Goal: Task Accomplishment & Management: Use online tool/utility

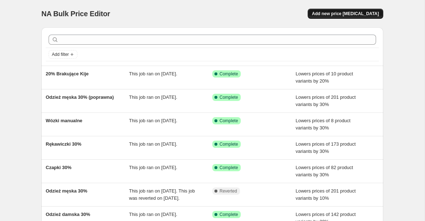
click at [332, 14] on span "Add new price [MEDICAL_DATA]" at bounding box center [345, 14] width 67 height 6
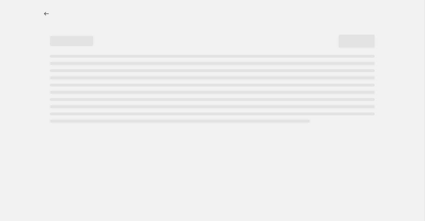
select select "percentage"
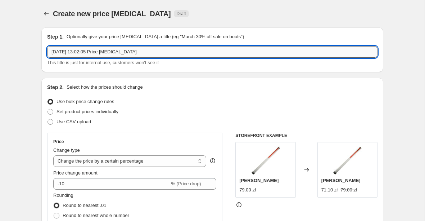
click at [105, 50] on input "14 Oct 2025, 13:02:05 Price change job" at bounding box center [212, 52] width 330 height 12
type input "#"
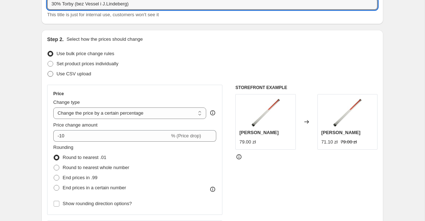
scroll to position [69, 0]
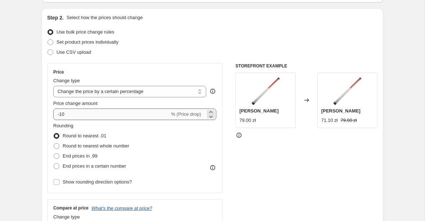
type input "30% Torby (bez Vessel i J.Lindeberg)"
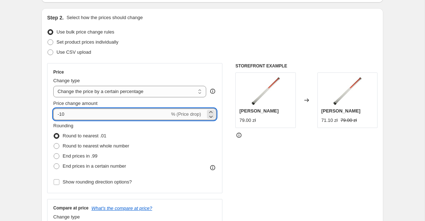
click at [83, 117] on input "-10" at bounding box center [111, 114] width 116 height 12
type input "-1"
type input "-30"
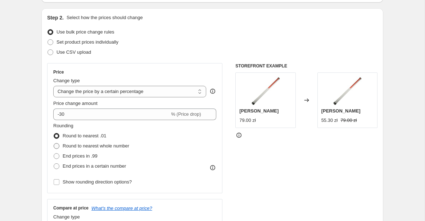
click at [116, 145] on span "Round to nearest whole number" at bounding box center [96, 145] width 67 height 5
click at [54, 143] on input "Round to nearest whole number" at bounding box center [54, 143] width 0 height 0
radio input "true"
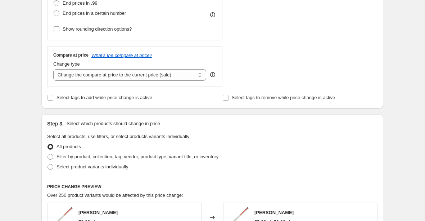
scroll to position [302, 0]
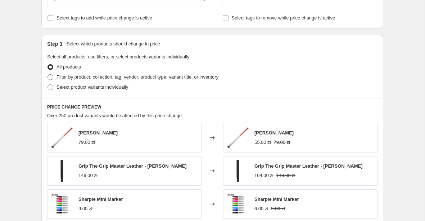
click at [116, 78] on span "Filter by product, collection, tag, vendor, product type, variant title, or inv…" at bounding box center [137, 76] width 162 height 5
click at [48, 74] on input "Filter by product, collection, tag, vendor, product type, variant title, or inv…" at bounding box center [48, 74] width 0 height 0
radio input "true"
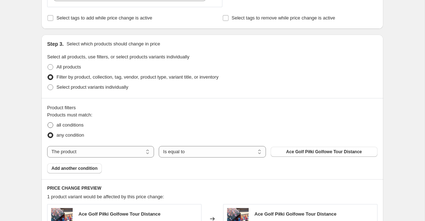
click at [80, 125] on span "all conditions" at bounding box center [69, 124] width 27 height 5
click at [48, 122] on input "all conditions" at bounding box center [48, 122] width 0 height 0
radio input "true"
click at [138, 152] on select "The product The product's collection The product's tag The product's vendor The…" at bounding box center [100, 152] width 107 height 12
select select "collection"
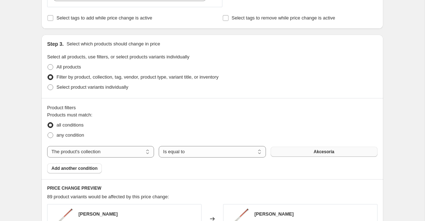
click at [302, 147] on button "Akcesoria" at bounding box center [324, 151] width 107 height 10
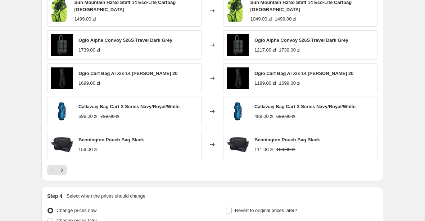
scroll to position [582, 0]
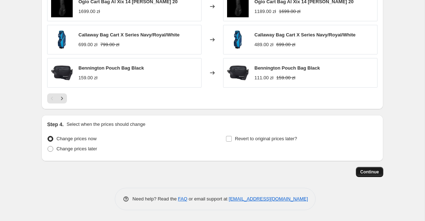
click at [372, 172] on span "Continue" at bounding box center [369, 172] width 19 height 6
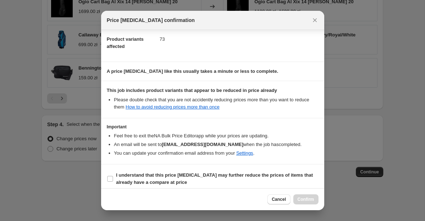
scroll to position [82, 0]
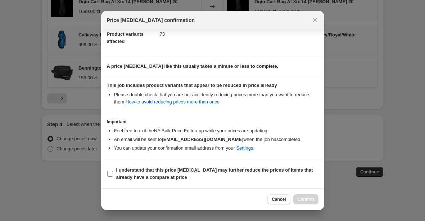
click at [111, 173] on input "I understand that this price [MEDICAL_DATA] may further reduce the prices of it…" at bounding box center [110, 174] width 6 height 6
checkbox input "true"
click at [304, 197] on span "Confirm" at bounding box center [306, 199] width 17 height 6
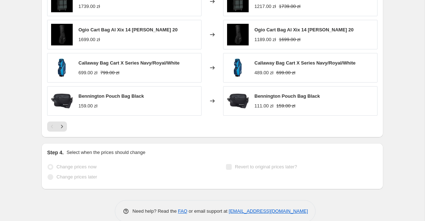
scroll to position [618, 0]
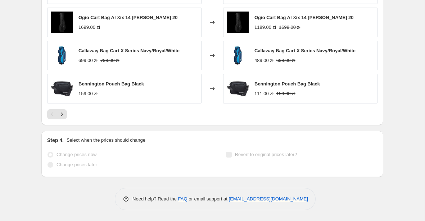
click at [113, 52] on span "Callaway Bag Cart X Series Navy/Royal/White" at bounding box center [128, 50] width 101 height 5
copy span "Callaway Bag Cart X Series Navy/Royal/White"
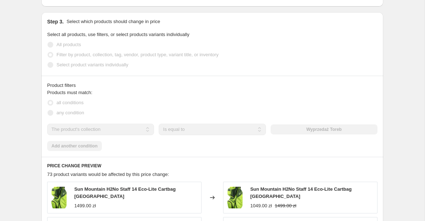
scroll to position [0, 0]
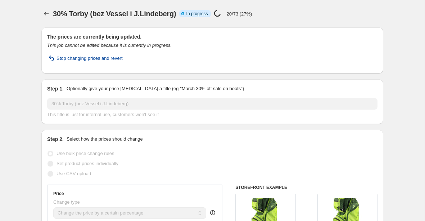
click at [112, 58] on span "Stop changing prices and revert" at bounding box center [89, 58] width 66 height 7
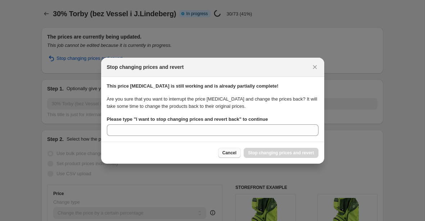
click at [235, 152] on span "Cancel" at bounding box center [229, 153] width 14 height 6
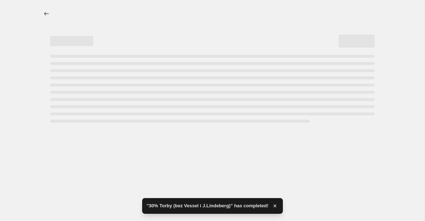
select select "percentage"
select select "collection"
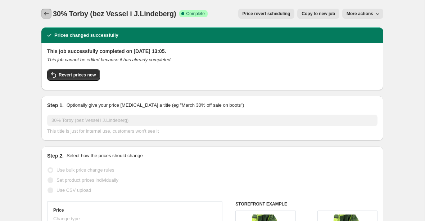
click at [43, 15] on icon "Price change jobs" at bounding box center [46, 13] width 7 height 7
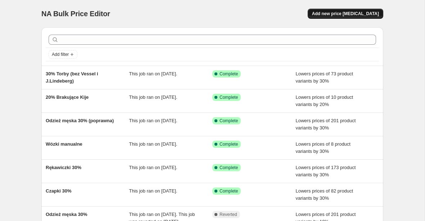
click at [335, 15] on span "Add new price [MEDICAL_DATA]" at bounding box center [345, 14] width 67 height 6
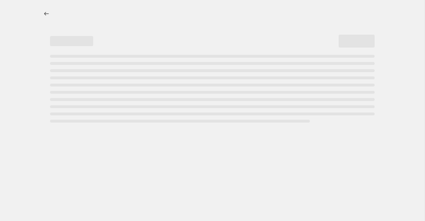
select select "percentage"
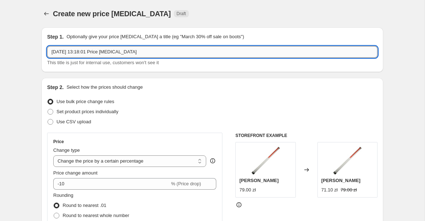
click at [140, 50] on input "[DATE] 13:18:01 Price [MEDICAL_DATA]" at bounding box center [212, 52] width 330 height 12
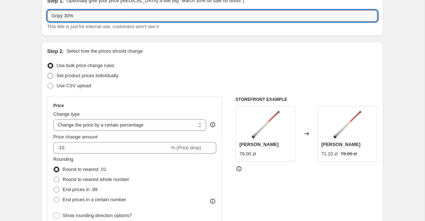
scroll to position [67, 0]
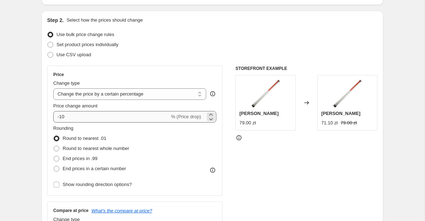
type input "Gripy 30%"
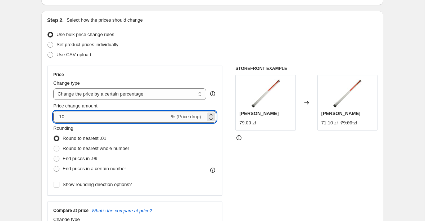
click at [112, 113] on input "-10" at bounding box center [111, 117] width 116 height 12
type input "-1"
type input "-30"
click at [48, 99] on div "Price Change type Change the price to a certain amount Change the price by a ce…" at bounding box center [134, 130] width 175 height 130
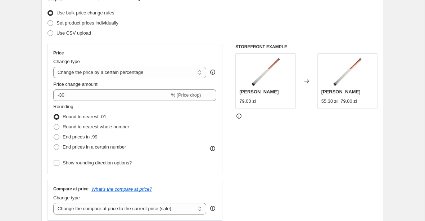
scroll to position [127, 0]
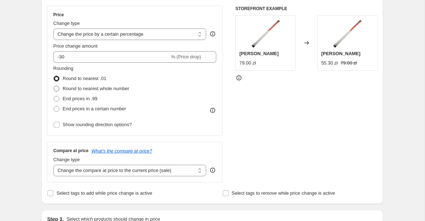
click at [56, 90] on span at bounding box center [57, 89] width 6 height 6
click at [54, 86] on input "Round to nearest whole number" at bounding box center [54, 86] width 0 height 0
radio input "true"
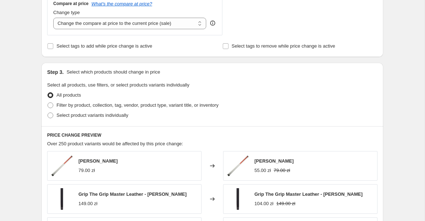
scroll to position [275, 0]
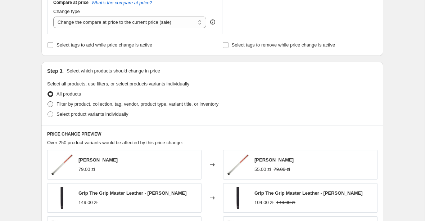
click at [86, 107] on span "Filter by product, collection, tag, vendor, product type, variant title, or inv…" at bounding box center [137, 103] width 162 height 7
click at [48, 101] on input "Filter by product, collection, tag, vendor, product type, variant title, or inv…" at bounding box center [48, 101] width 0 height 0
radio input "true"
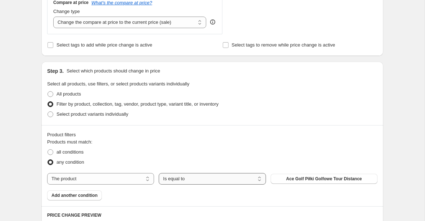
click at [190, 175] on select "Is equal to Is not equal to" at bounding box center [212, 179] width 107 height 12
click at [128, 179] on select "The product The product's collection The product's tag The product's vendor The…" at bounding box center [100, 179] width 107 height 12
select select "collection"
click at [300, 177] on button "Akcesoria" at bounding box center [324, 178] width 107 height 10
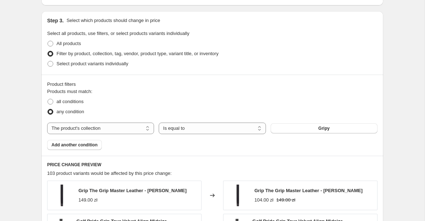
scroll to position [325, 0]
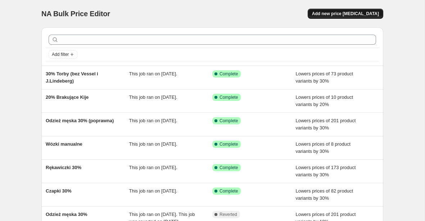
click at [327, 14] on span "Add new price [MEDICAL_DATA]" at bounding box center [345, 14] width 67 height 6
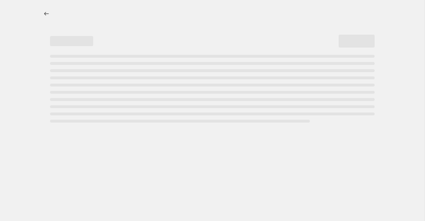
select select "percentage"
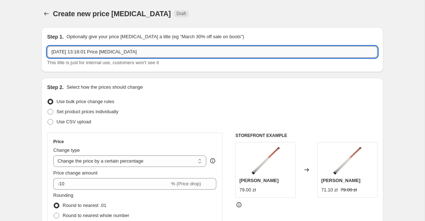
click at [137, 51] on input "[DATE] 13:18:01 Price [MEDICAL_DATA]" at bounding box center [212, 52] width 330 height 12
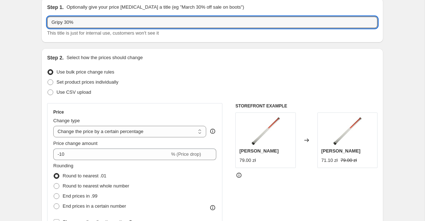
scroll to position [93, 0]
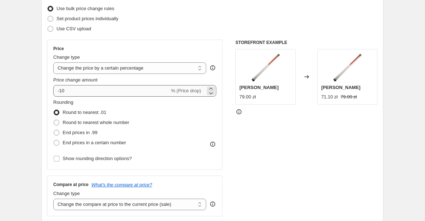
type input "Gripy 30%"
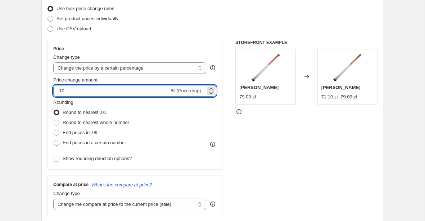
click at [94, 91] on input "-10" at bounding box center [111, 91] width 116 height 12
type input "-1"
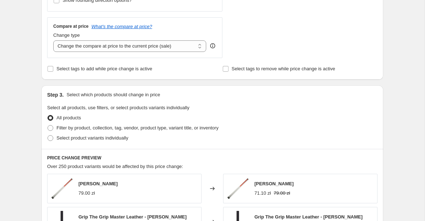
scroll to position [259, 0]
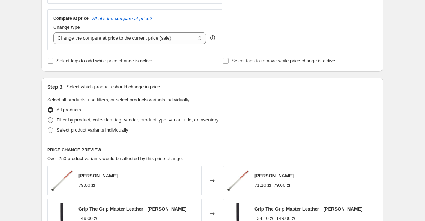
type input "-30"
click at [135, 118] on span "Filter by product, collection, tag, vendor, product type, variant title, or inv…" at bounding box center [137, 119] width 162 height 5
click at [48, 117] on input "Filter by product, collection, tag, vendor, product type, variant title, or inv…" at bounding box center [48, 117] width 0 height 0
radio input "true"
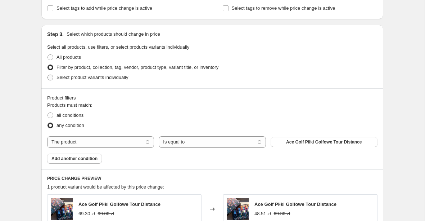
scroll to position [315, 0]
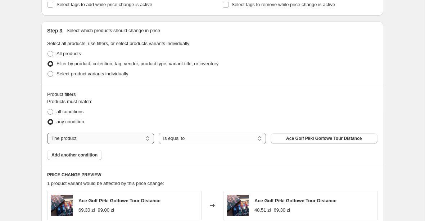
click at [134, 137] on select "The product The product's collection The product's tag The product's vendor The…" at bounding box center [100, 138] width 107 height 12
select select "collection"
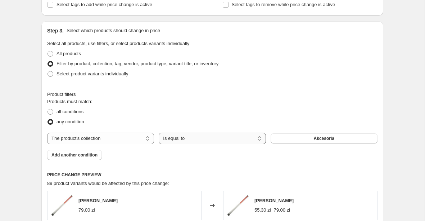
click at [201, 136] on select "Is equal to Is not equal to" at bounding box center [212, 138] width 107 height 12
click at [277, 137] on button "Akcesoria" at bounding box center [324, 138] width 107 height 10
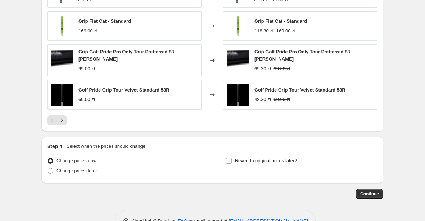
scroll to position [565, 0]
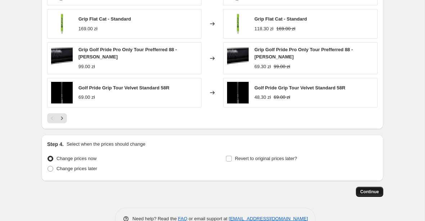
click at [363, 189] on span "Continue" at bounding box center [369, 192] width 19 height 6
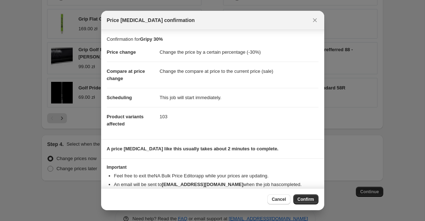
scroll to position [16, 0]
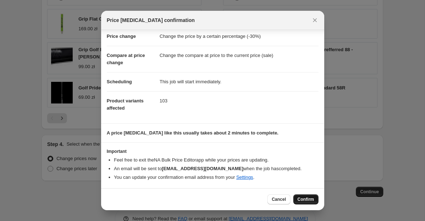
click at [300, 200] on span "Confirm" at bounding box center [306, 199] width 17 height 6
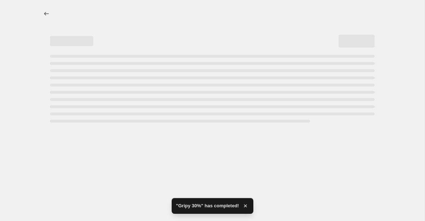
select select "percentage"
select select "collection"
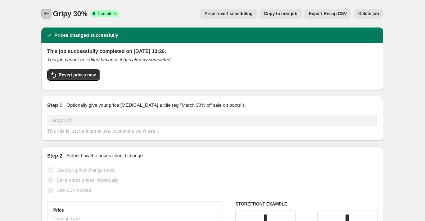
click at [48, 16] on icon "Price change jobs" at bounding box center [46, 13] width 7 height 7
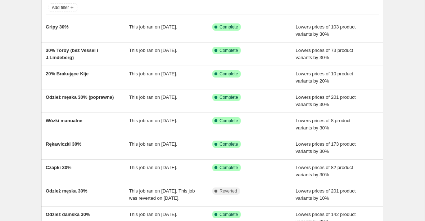
scroll to position [47, 0]
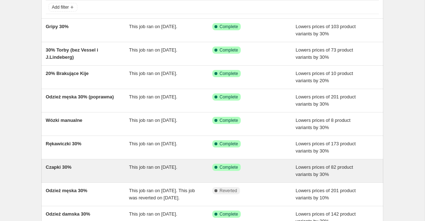
click at [200, 171] on div "This job ran on [DATE]." at bounding box center [170, 170] width 83 height 14
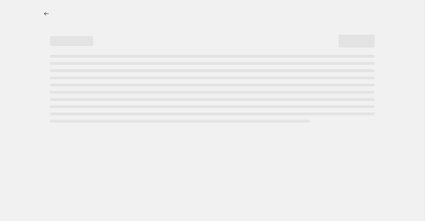
select select "percentage"
select select "collection"
select select "product_status"
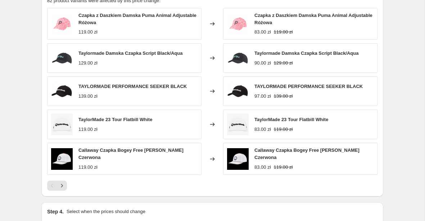
scroll to position [650, 0]
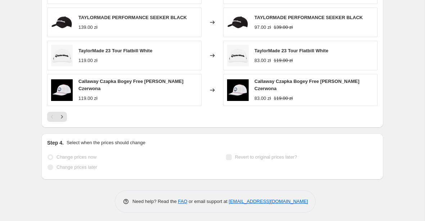
click at [247, 86] on img at bounding box center [238, 90] width 22 height 22
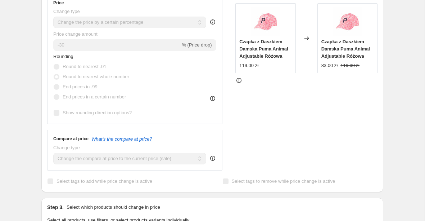
scroll to position [0, 0]
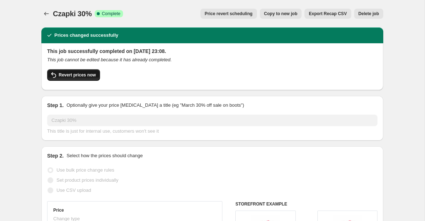
click at [92, 77] on span "Revert prices now" at bounding box center [77, 75] width 37 height 6
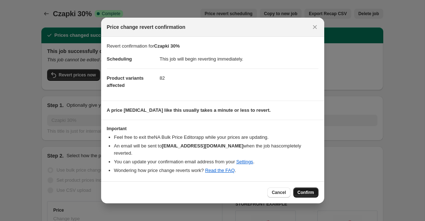
click at [308, 191] on span "Confirm" at bounding box center [306, 192] width 17 height 6
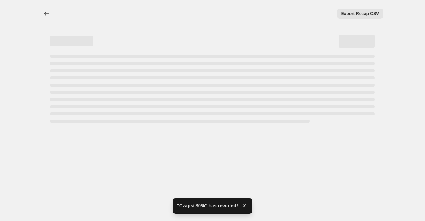
select select "percentage"
select select "collection"
select select "product_status"
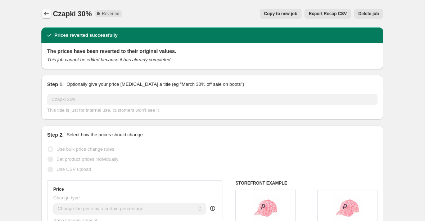
click at [49, 15] on icon "Price change jobs" at bounding box center [46, 13] width 7 height 7
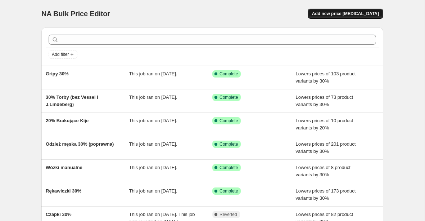
click at [361, 18] on button "Add new price [MEDICAL_DATA]" at bounding box center [346, 14] width 76 height 10
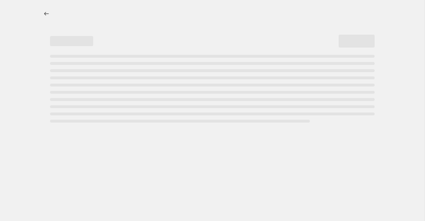
select select "percentage"
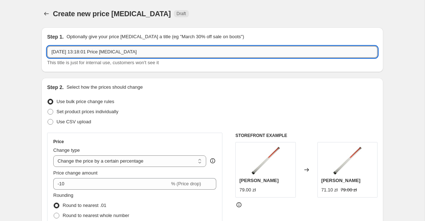
click at [106, 55] on input "[DATE] 13:18:01 Price [MEDICAL_DATA]" at bounding box center [212, 52] width 330 height 12
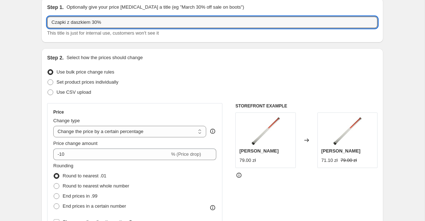
scroll to position [36, 0]
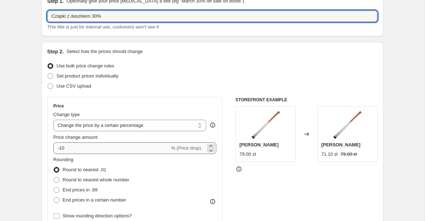
type input "Czapki z daszkiem 30%"
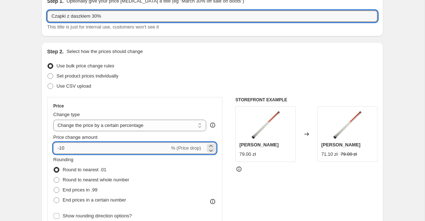
click at [78, 150] on input "-10" at bounding box center [111, 148] width 116 height 12
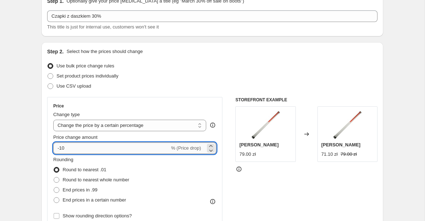
type input "-1"
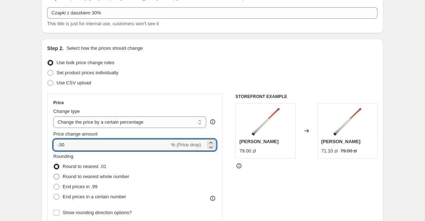
type input "-30"
click at [82, 175] on span "Round to nearest whole number" at bounding box center [96, 175] width 67 height 5
click at [54, 174] on input "Round to nearest whole number" at bounding box center [54, 173] width 0 height 0
radio input "true"
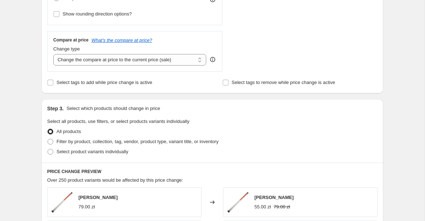
scroll to position [238, 0]
click at [128, 141] on span "Filter by product, collection, tag, vendor, product type, variant title, or inv…" at bounding box center [137, 140] width 162 height 5
click at [48, 139] on input "Filter by product, collection, tag, vendor, product type, variant title, or inv…" at bounding box center [48, 138] width 0 height 0
radio input "true"
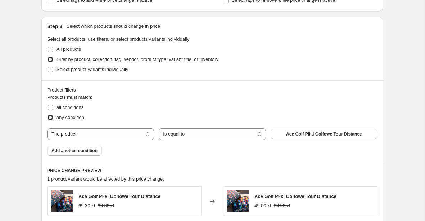
scroll to position [326, 0]
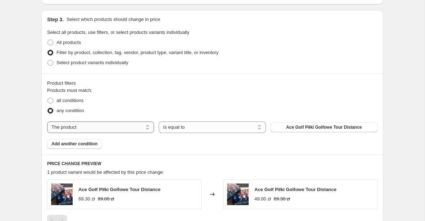
click at [127, 127] on select "The product The product's collection The product's tag The product's vendor The…" at bounding box center [100, 127] width 107 height 12
select select "collection"
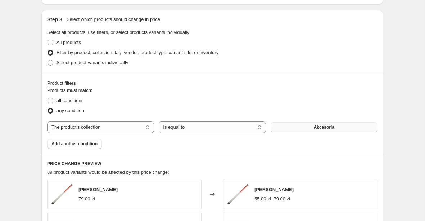
click at [294, 126] on button "Akcesoria" at bounding box center [324, 127] width 107 height 10
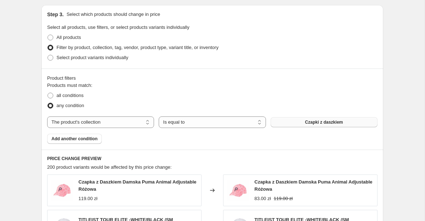
scroll to position [332, 0]
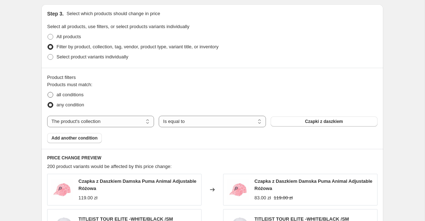
click at [67, 96] on span "all conditions" at bounding box center [69, 94] width 27 height 5
click at [48, 92] on input "all conditions" at bounding box center [48, 92] width 0 height 0
radio input "true"
click at [82, 140] on span "Add another condition" at bounding box center [74, 138] width 46 height 6
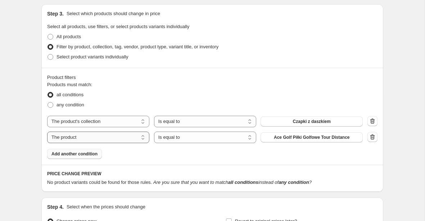
click at [131, 139] on select "The product The product's collection The product's tag The product's vendor The…" at bounding box center [98, 137] width 102 height 12
select select "product_status"
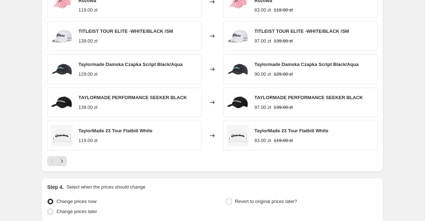
scroll to position [598, 0]
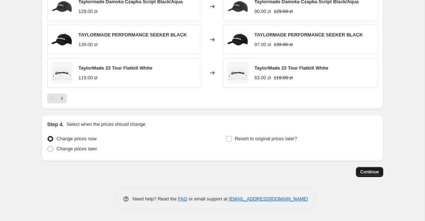
click at [379, 172] on button "Continue" at bounding box center [369, 172] width 27 height 10
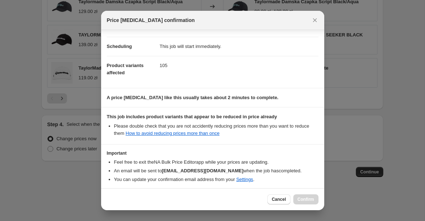
scroll to position [82, 0]
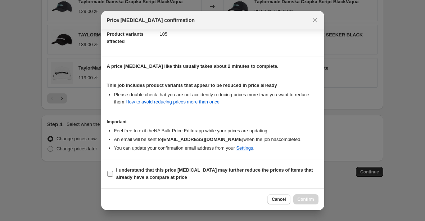
click at [159, 169] on b "I understand that this price [MEDICAL_DATA] may further reduce the prices of it…" at bounding box center [214, 173] width 197 height 13
click at [113, 171] on input "I understand that this price [MEDICAL_DATA] may further reduce the prices of it…" at bounding box center [110, 174] width 6 height 6
checkbox input "true"
click at [309, 195] on button "Confirm" at bounding box center [305, 199] width 25 height 10
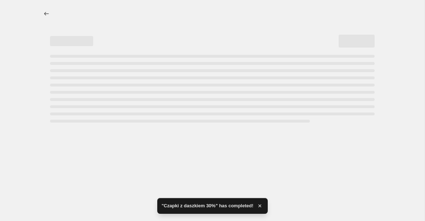
select select "percentage"
select select "collection"
select select "product_status"
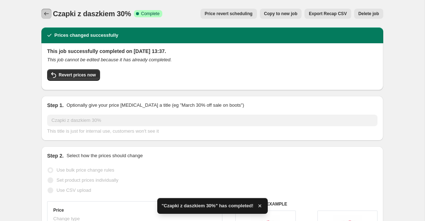
click at [46, 15] on icon "Price change jobs" at bounding box center [46, 13] width 7 height 7
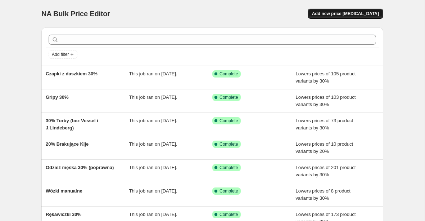
click at [329, 14] on span "Add new price [MEDICAL_DATA]" at bounding box center [345, 14] width 67 height 6
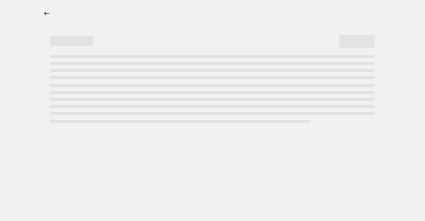
select select "percentage"
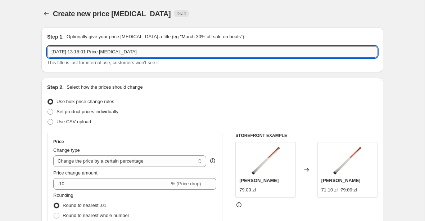
click at [90, 52] on input "[DATE] 13:18:01 Price [MEDICAL_DATA]" at bounding box center [212, 52] width 330 height 12
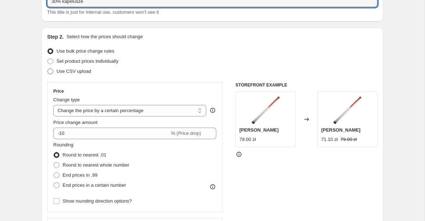
scroll to position [78, 0]
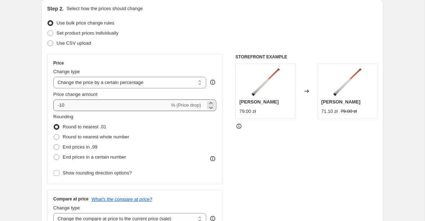
type input "30% kapelusze"
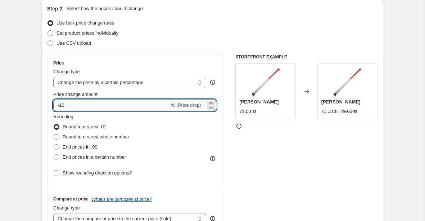
click at [80, 103] on input "-10" at bounding box center [111, 105] width 116 height 12
type input "-1"
type input "-30"
click at [48, 105] on div "Price Change type Change the price to a certain amount Change the price by a ce…" at bounding box center [134, 119] width 175 height 130
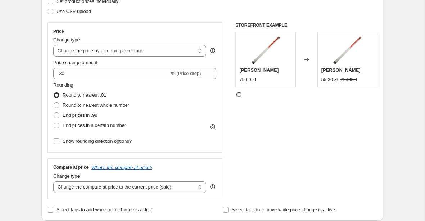
scroll to position [153, 0]
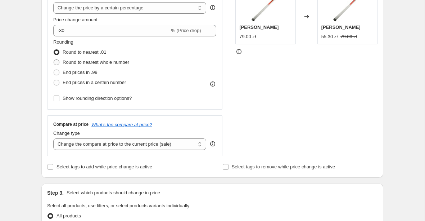
click at [74, 61] on span "Round to nearest whole number" at bounding box center [96, 61] width 67 height 5
click at [54, 60] on input "Round to nearest whole number" at bounding box center [54, 59] width 0 height 0
radio input "true"
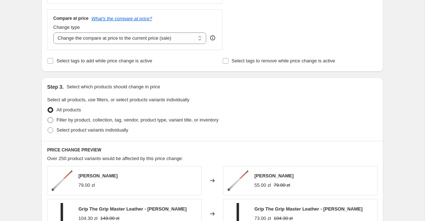
click at [72, 119] on span "Filter by product, collection, tag, vendor, product type, variant title, or inv…" at bounding box center [137, 119] width 162 height 5
click at [48, 117] on input "Filter by product, collection, tag, vendor, product type, variant title, or inv…" at bounding box center [48, 117] width 0 height 0
radio input "true"
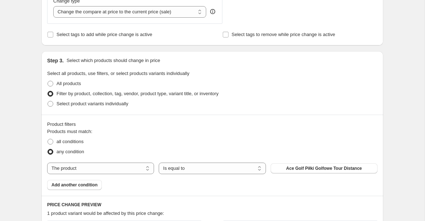
scroll to position [284, 0]
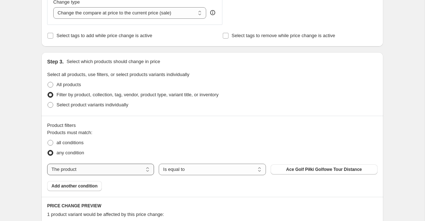
click at [134, 169] on select "The product The product's collection The product's tag The product's vendor The…" at bounding box center [100, 169] width 107 height 12
select select "collection"
click at [290, 170] on button "Akcesoria" at bounding box center [324, 169] width 107 height 10
click at [83, 185] on span "Add another condition" at bounding box center [74, 186] width 46 height 6
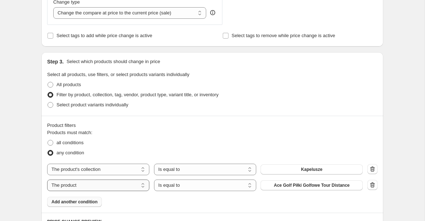
click at [136, 185] on select "The product The product's collection The product's tag The product's vendor The…" at bounding box center [98, 185] width 102 height 12
select select "collection"
click at [302, 186] on span "Akcesoria" at bounding box center [312, 185] width 21 height 6
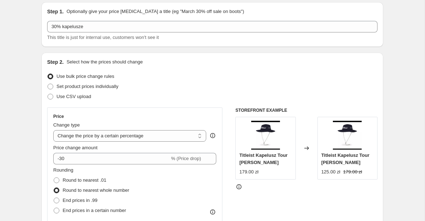
scroll to position [0, 0]
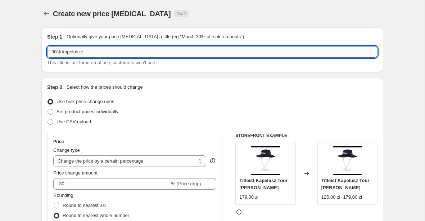
click at [129, 51] on input "30% kapelusze" at bounding box center [212, 52] width 330 height 12
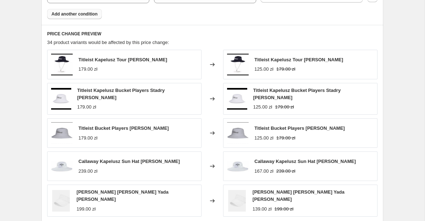
scroll to position [596, 0]
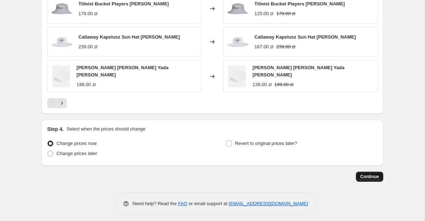
type input "30% kapelusze i daszki"
click at [370, 174] on span "Continue" at bounding box center [369, 176] width 19 height 6
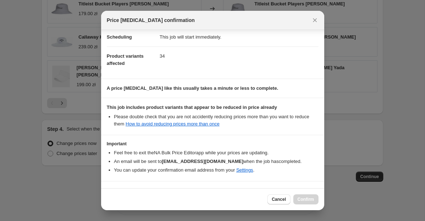
scroll to position [82, 0]
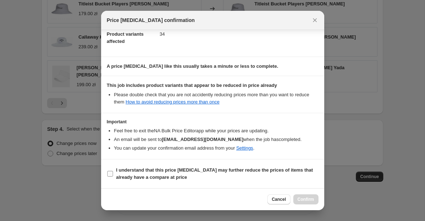
click at [199, 173] on span "I understand that this price [MEDICAL_DATA] may further reduce the prices of it…" at bounding box center [217, 173] width 202 height 14
click at [113, 173] on input "I understand that this price [MEDICAL_DATA] may further reduce the prices of it…" at bounding box center [110, 174] width 6 height 6
checkbox input "true"
click at [307, 202] on button "Confirm" at bounding box center [305, 199] width 25 height 10
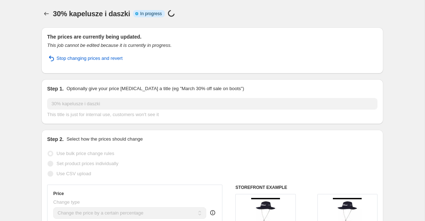
select select "percentage"
select select "collection"
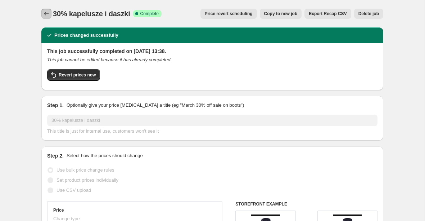
click at [45, 11] on icon "Price change jobs" at bounding box center [46, 13] width 7 height 7
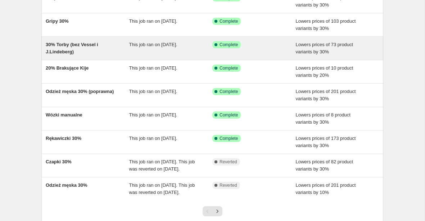
scroll to position [100, 0]
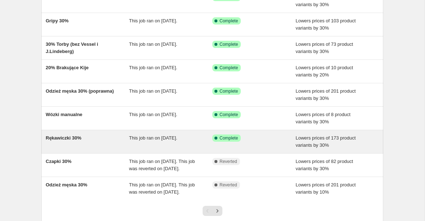
click at [110, 140] on div "Rękawiczki 30%" at bounding box center [87, 141] width 83 height 14
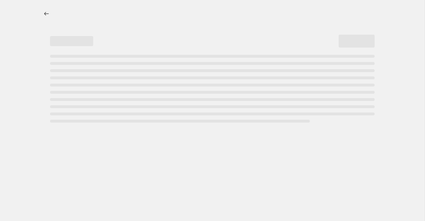
select select "percentage"
select select "collection"
select select "product_status"
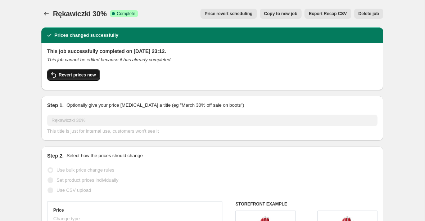
click at [83, 73] on span "Revert prices now" at bounding box center [77, 75] width 37 height 6
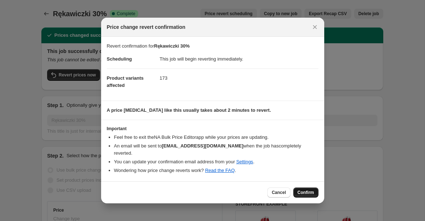
click at [305, 189] on span "Confirm" at bounding box center [306, 192] width 17 height 6
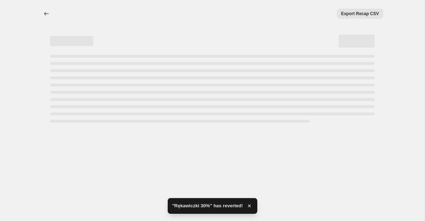
select select "percentage"
select select "collection"
select select "product_status"
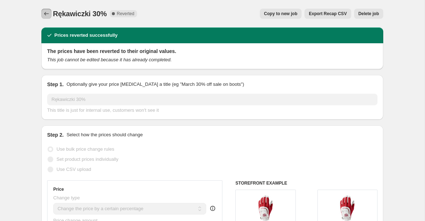
click at [45, 12] on icon "Price change jobs" at bounding box center [46, 13] width 7 height 7
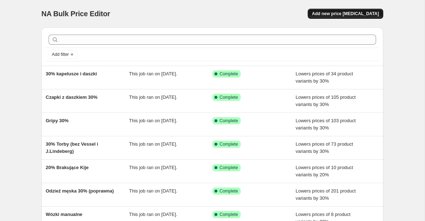
click at [329, 15] on span "Add new price [MEDICAL_DATA]" at bounding box center [345, 14] width 67 height 6
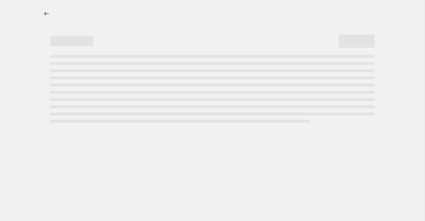
select select "percentage"
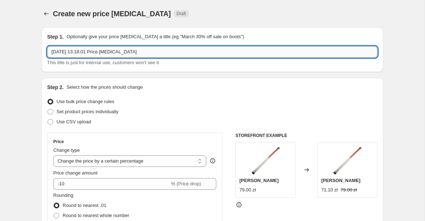
click at [162, 55] on input "[DATE] 13:18:01 Price [MEDICAL_DATA]" at bounding box center [212, 52] width 330 height 12
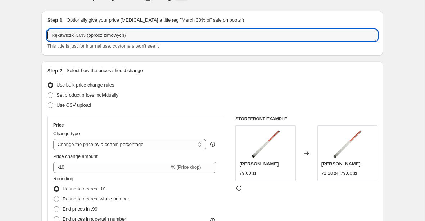
scroll to position [49, 0]
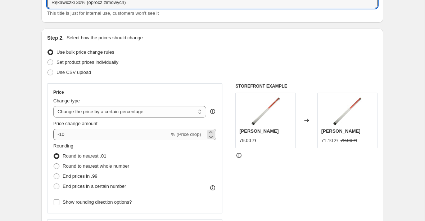
type input "Rękawiczki 30% (oprócz zimowych)"
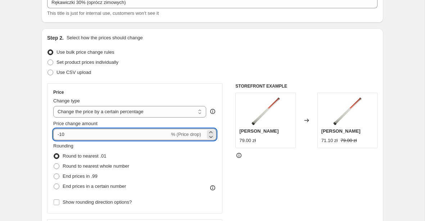
click at [79, 130] on input "-10" at bounding box center [111, 134] width 116 height 12
click at [78, 135] on input "-10" at bounding box center [111, 134] width 116 height 12
type input "-1"
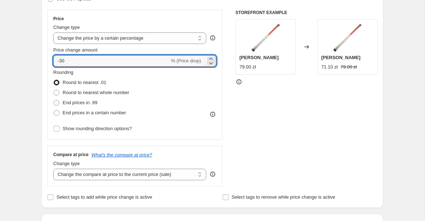
scroll to position [180, 0]
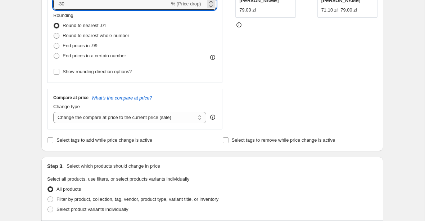
type input "-30"
click at [78, 36] on span "Round to nearest whole number" at bounding box center [96, 35] width 67 height 5
click at [54, 33] on input "Round to nearest whole number" at bounding box center [54, 33] width 0 height 0
radio input "true"
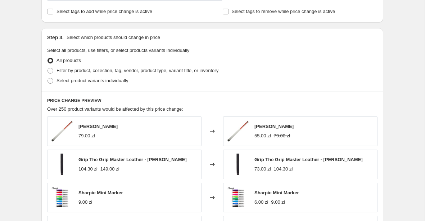
scroll to position [309, 0]
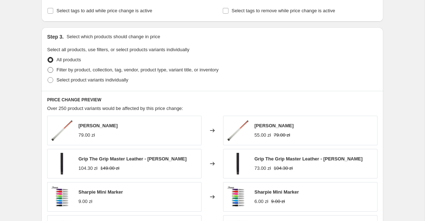
click at [113, 69] on span "Filter by product, collection, tag, vendor, product type, variant title, or inv…" at bounding box center [137, 69] width 162 height 5
click at [48, 67] on input "Filter by product, collection, tag, vendor, product type, variant title, or inv…" at bounding box center [48, 67] width 0 height 0
radio input "true"
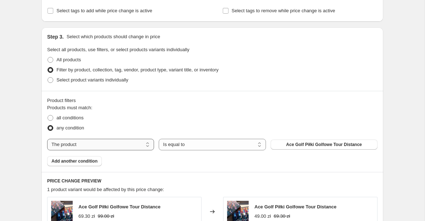
click at [124, 148] on select "The product The product's collection The product's tag The product's vendor The…" at bounding box center [100, 145] width 107 height 12
select select "collection"
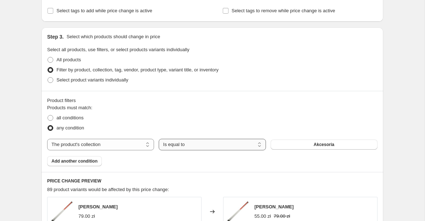
click at [211, 145] on select "Is equal to Is not equal to" at bounding box center [212, 145] width 107 height 12
click at [279, 147] on button "Akcesoria" at bounding box center [324, 144] width 107 height 10
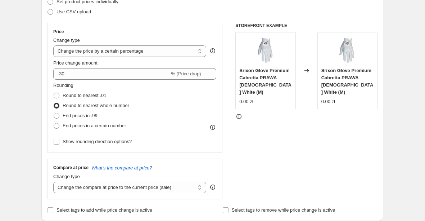
scroll to position [0, 0]
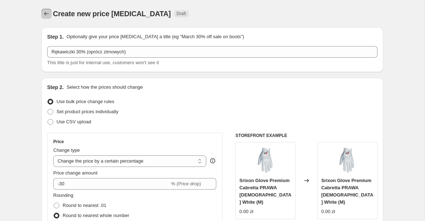
click at [45, 10] on icon "Price change jobs" at bounding box center [46, 13] width 7 height 7
